Goal: Check status: Check status

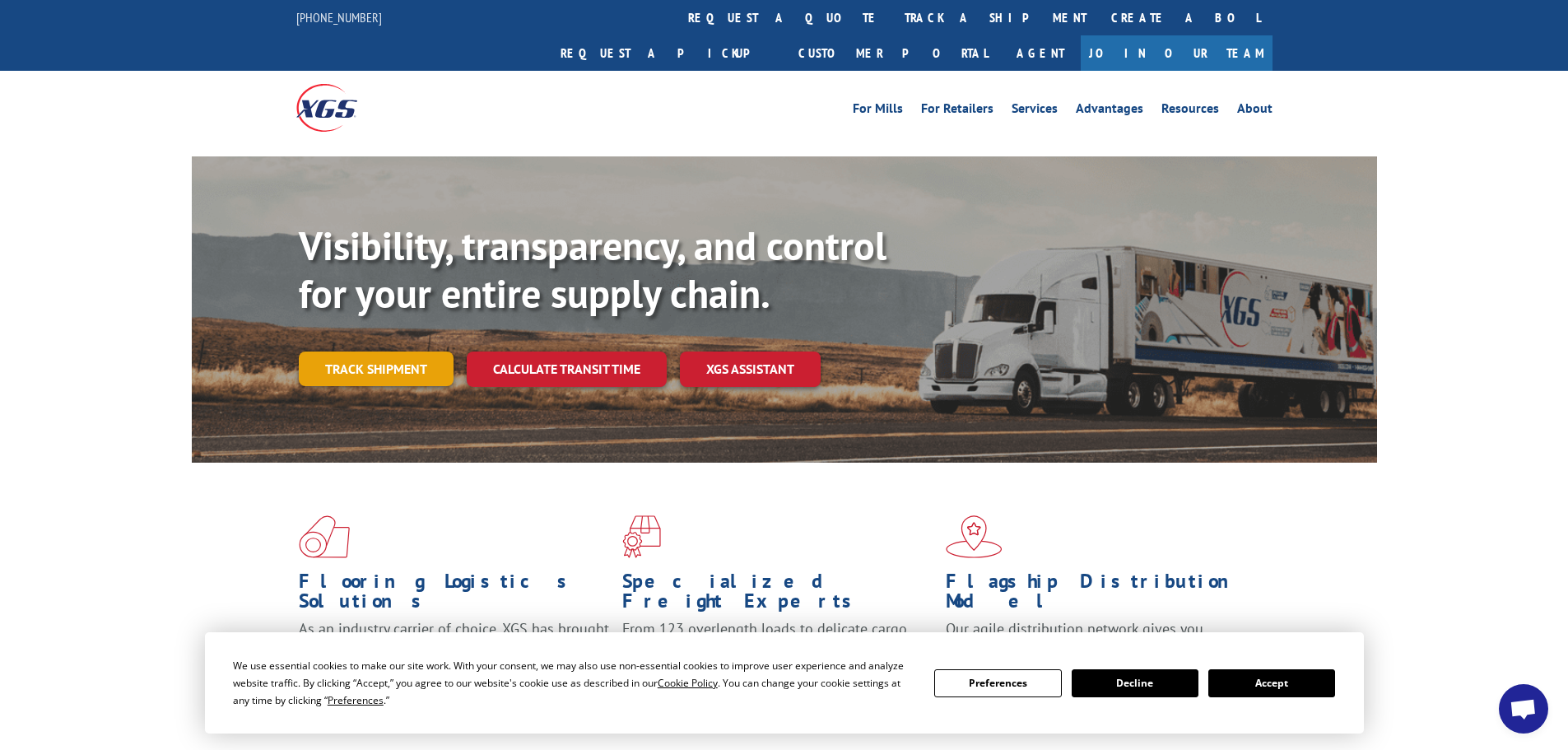
click at [378, 360] on div "Visibility, transparency, and control for your entire supply chain. Track shipm…" at bounding box center [837, 337] width 1078 height 230
click at [389, 352] on link "Track shipment" at bounding box center [376, 368] width 155 height 34
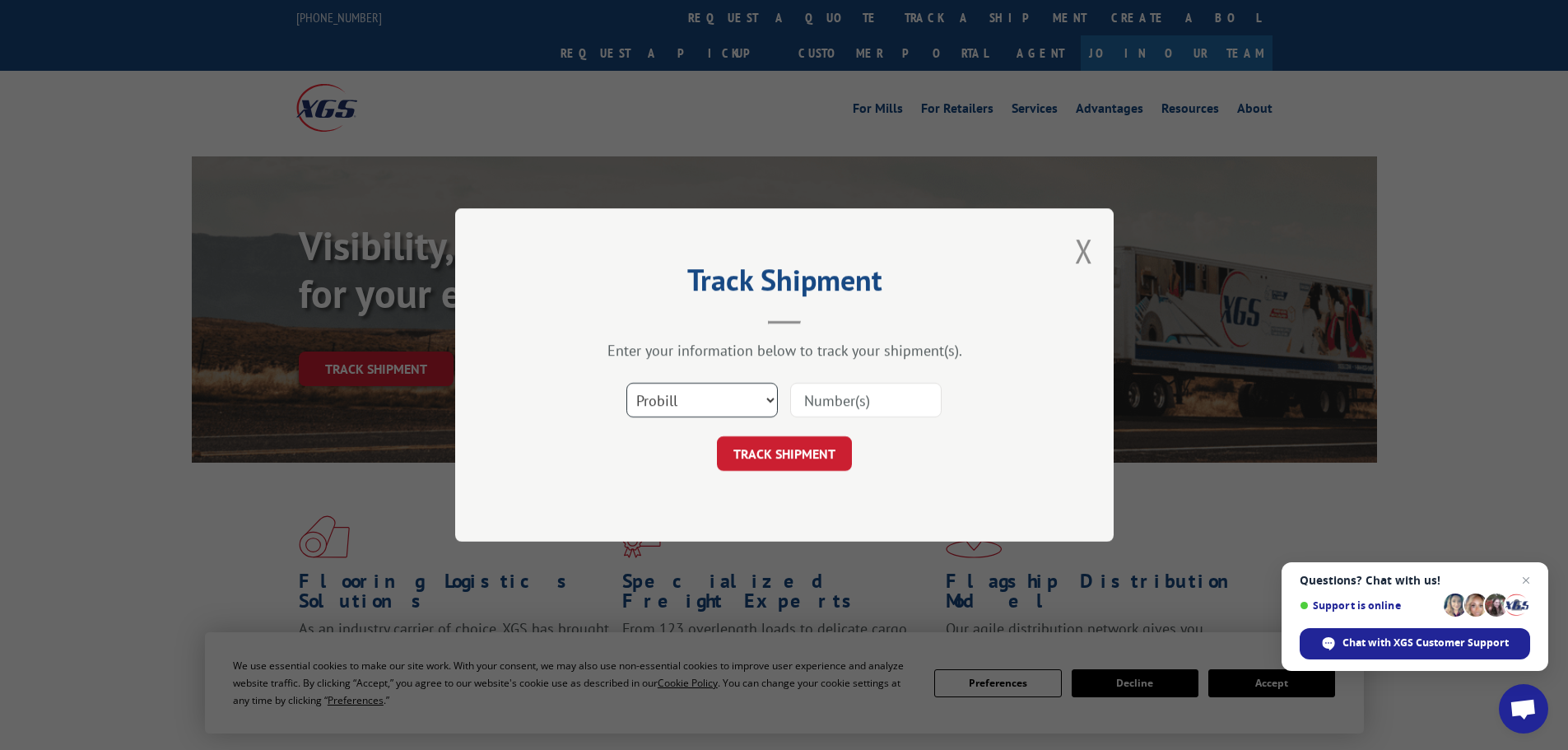
click at [670, 399] on select "Select category... Probill BOL PO" at bounding box center [702, 399] width 152 height 34
click at [626, 383] on select "Select category... Probill BOL PO" at bounding box center [702, 399] width 152 height 34
click at [720, 416] on select "Select category... Probill BOL PO" at bounding box center [702, 399] width 152 height 34
select select "po"
click at [626, 383] on select "Select category... Probill BOL PO" at bounding box center [702, 399] width 152 height 34
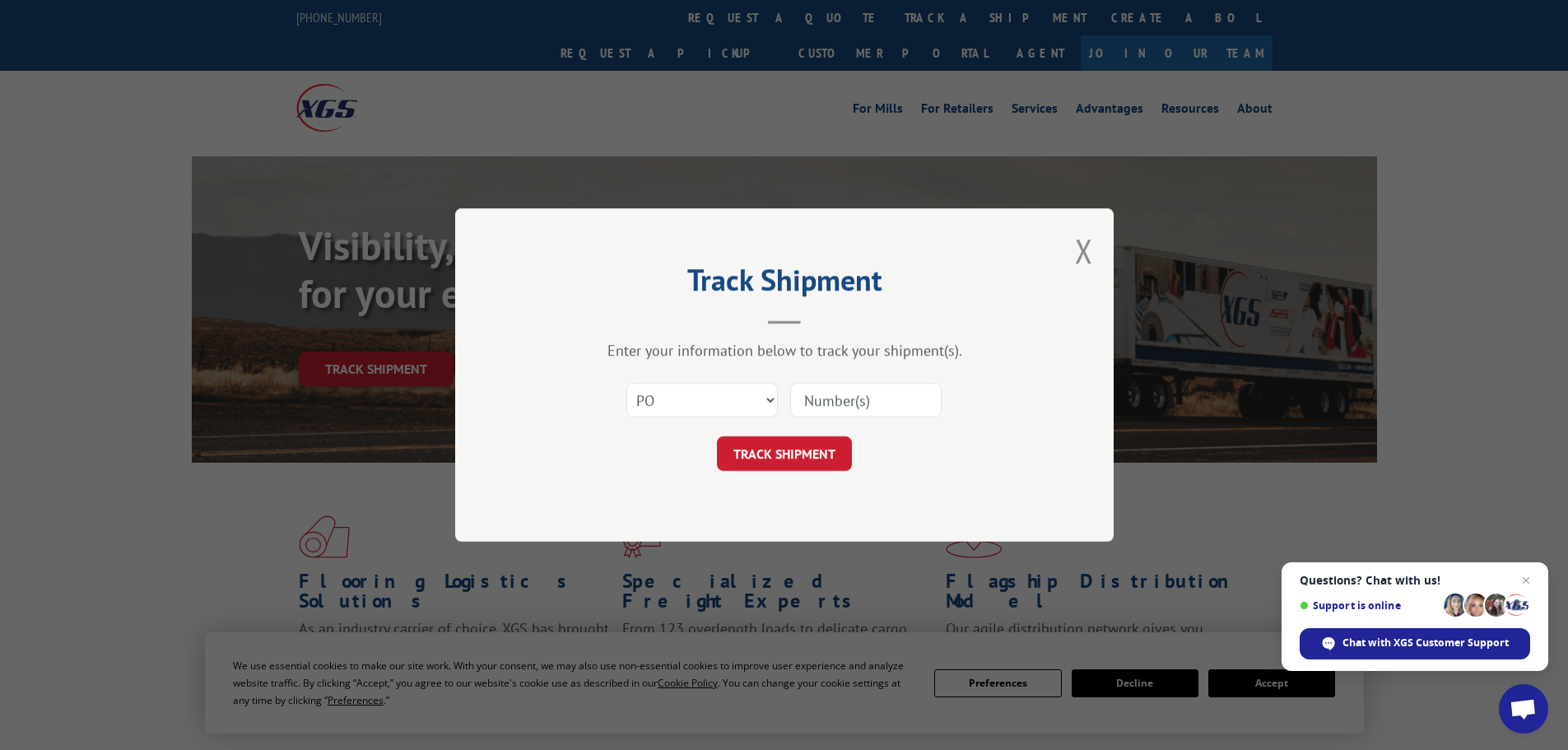
click at [855, 399] on input at bounding box center [865, 399] width 152 height 34
paste input "87522726"
type input "87522726"
click at [818, 465] on button "TRACK SHIPMENT" at bounding box center [784, 453] width 135 height 34
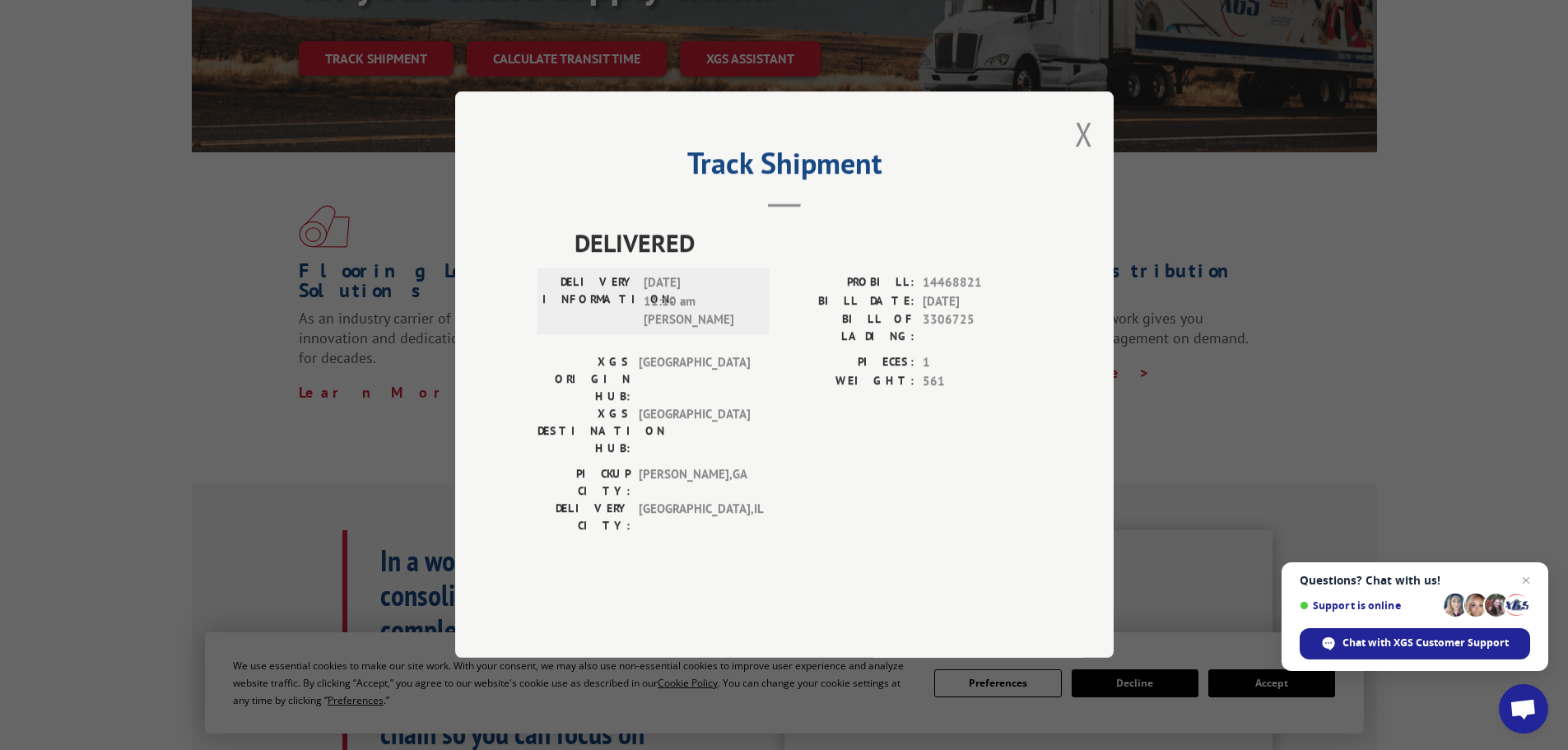
scroll to position [247, 0]
